Goal: Information Seeking & Learning: Learn about a topic

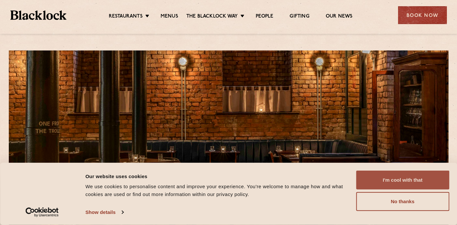
click at [383, 179] on button "I'm cool with that" at bounding box center [402, 180] width 93 height 19
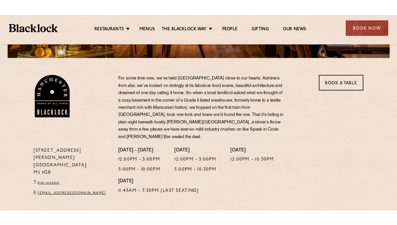
scroll to position [184, 0]
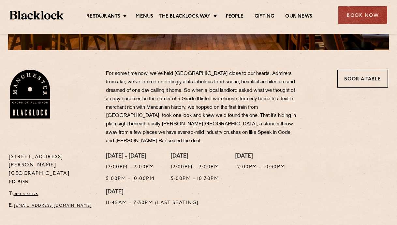
click at [7, 153] on div "37 Peter Street Manchester M2 5GB T: 0161 4140225 E: Manchester@theblacklock.com" at bounding box center [52, 183] width 97 height 60
click at [146, 17] on link "Menus" at bounding box center [145, 16] width 18 height 7
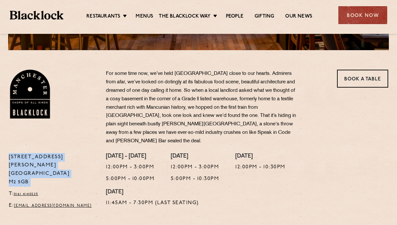
drag, startPoint x: 9, startPoint y: 147, endPoint x: 44, endPoint y: 172, distance: 42.8
click at [44, 172] on div "37 Peter Street Manchester M2 5GB T: 0161 4140225 E: Manchester@theblacklock.com" at bounding box center [52, 183] width 97 height 60
copy p "37 Peter Street Manchester M2 5GB"
click at [147, 18] on link "Menus" at bounding box center [145, 16] width 18 height 7
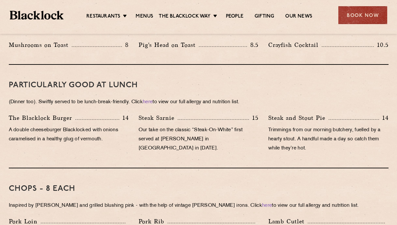
scroll to position [383, 0]
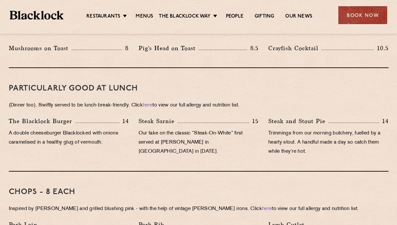
click at [136, 117] on div "Steak Sarnie 15 Our take on the classic “Steak-On-White” first served at Louis’…" at bounding box center [199, 138] width 130 height 43
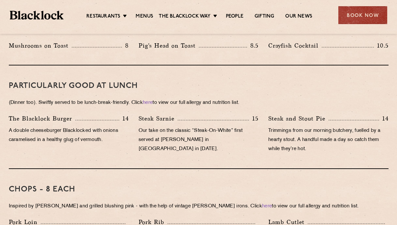
scroll to position [381, 0]
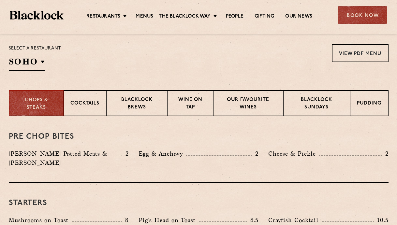
scroll to position [210, 0]
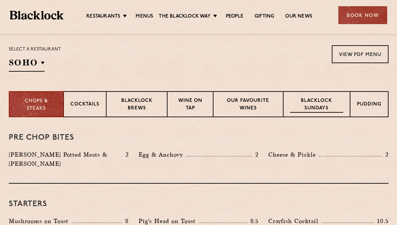
click at [315, 108] on p "Blacklock Sundays" at bounding box center [316, 104] width 53 height 15
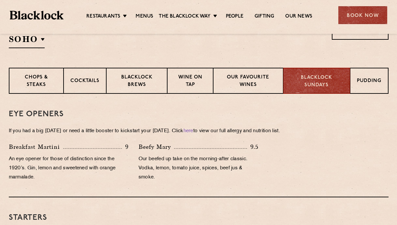
scroll to position [229, 0]
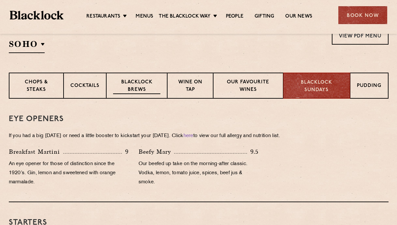
click at [132, 84] on p "Blacklock Brews" at bounding box center [137, 86] width 48 height 15
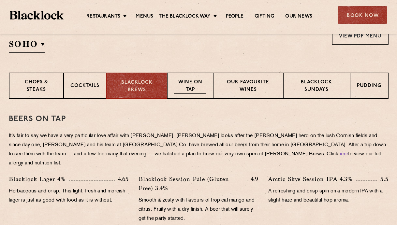
click at [205, 89] on p "Wine on Tap" at bounding box center [190, 86] width 32 height 15
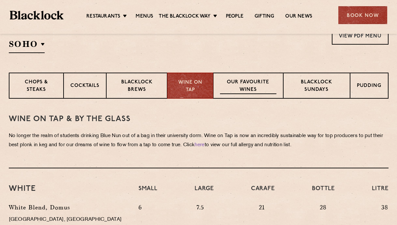
click at [259, 82] on p "Our favourite wines" at bounding box center [248, 86] width 56 height 15
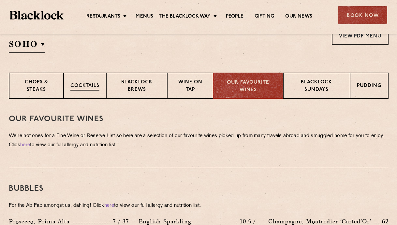
click at [77, 85] on p "Cocktails" at bounding box center [84, 86] width 29 height 8
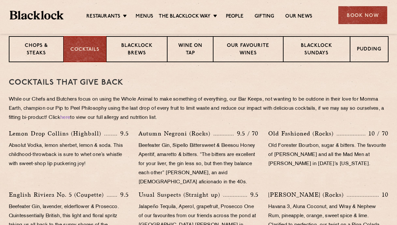
scroll to position [259, 0]
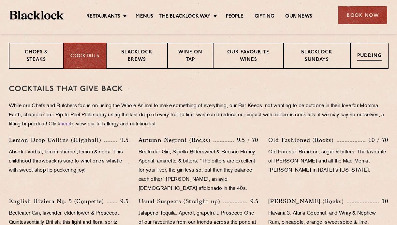
click at [378, 53] on p "Pudding" at bounding box center [369, 56] width 24 height 8
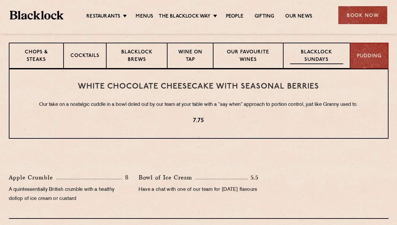
click at [292, 60] on p "Blacklock Sundays" at bounding box center [316, 56] width 53 height 15
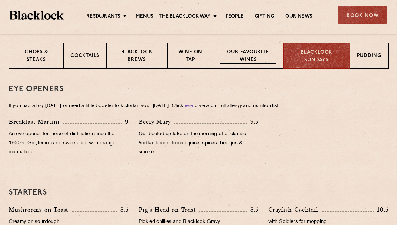
click at [245, 64] on div "Our favourite wines" at bounding box center [248, 56] width 70 height 26
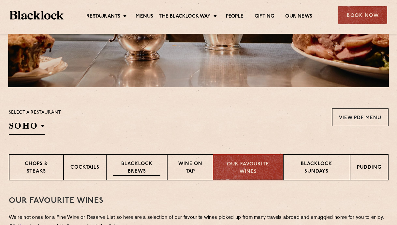
scroll to position [146, 0]
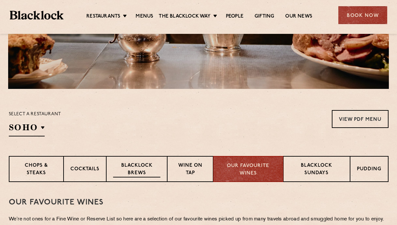
click at [135, 171] on p "Blacklock Brews" at bounding box center [137, 169] width 48 height 15
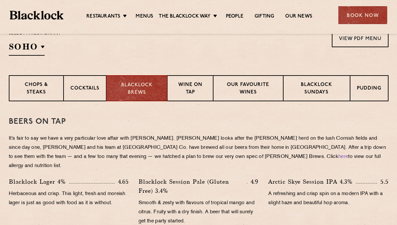
scroll to position [227, 0]
click at [192, 100] on div "Wine on Tap" at bounding box center [190, 88] width 46 height 26
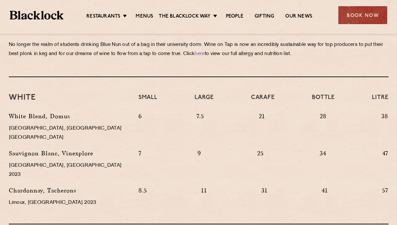
scroll to position [319, 0]
